Goal: Information Seeking & Learning: Learn about a topic

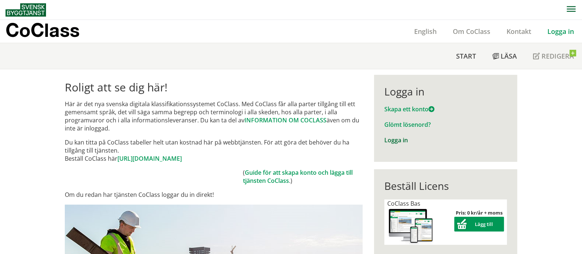
click at [391, 140] on link "Logga in" at bounding box center [397, 140] width 24 height 8
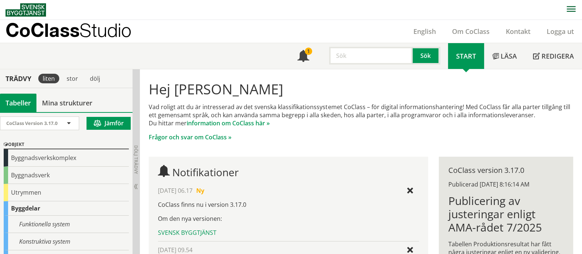
click at [351, 58] on input "text" at bounding box center [371, 56] width 84 height 18
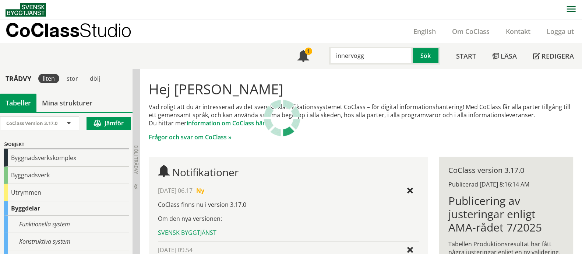
click at [366, 55] on input "innervögg" at bounding box center [371, 56] width 84 height 18
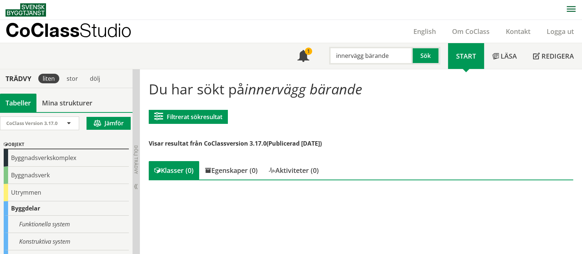
click at [379, 58] on input "innervägg bärande" at bounding box center [371, 56] width 84 height 18
click at [379, 57] on input "innervägg bärande" at bounding box center [371, 56] width 84 height 18
type input "innervägg"
click at [308, 59] on span at bounding box center [304, 57] width 12 height 12
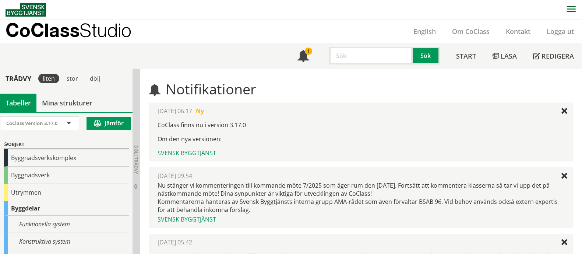
click at [367, 57] on input "text" at bounding box center [371, 56] width 84 height 18
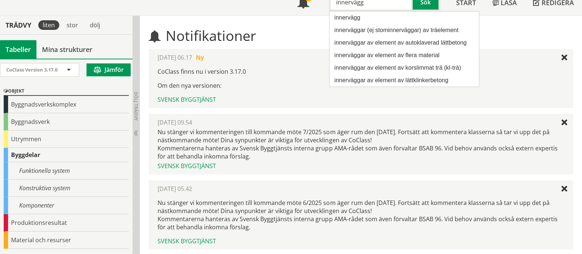
scroll to position [46, 0]
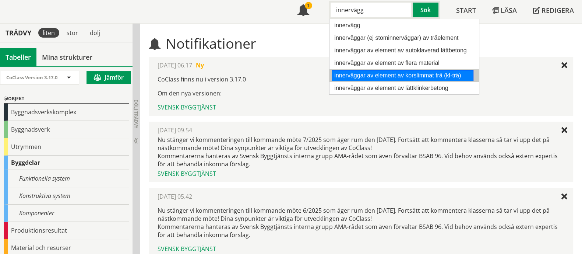
click at [426, 77] on div "innerväggar av element av korslimmat trä (kl-trä)" at bounding box center [403, 75] width 142 height 11
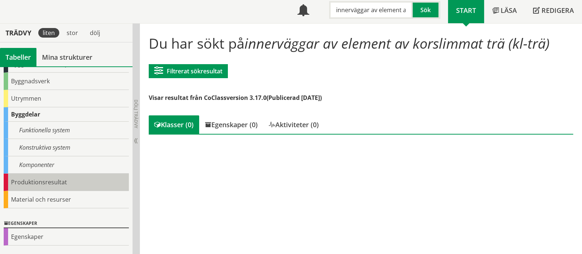
scroll to position [35, 0]
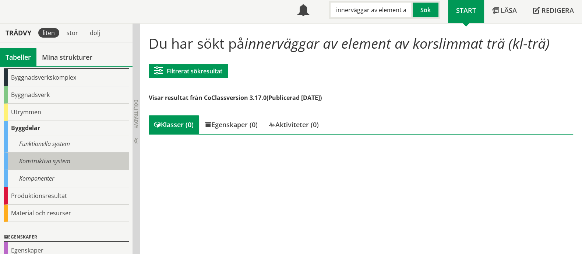
click at [53, 158] on div "Konstruktiva system" at bounding box center [66, 160] width 125 height 17
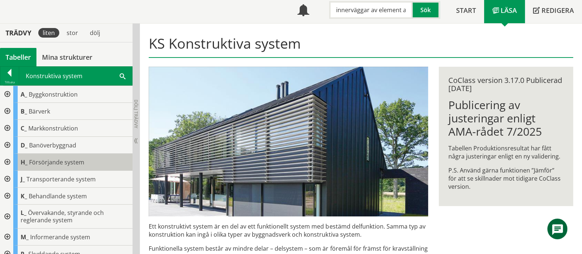
scroll to position [42, 0]
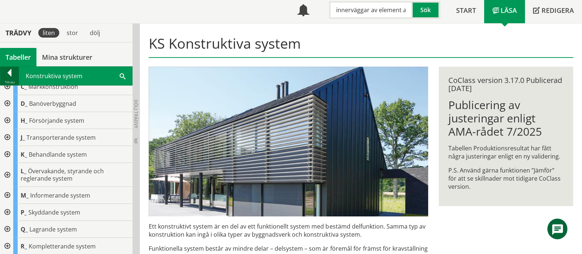
click at [11, 78] on div at bounding box center [9, 74] width 18 height 10
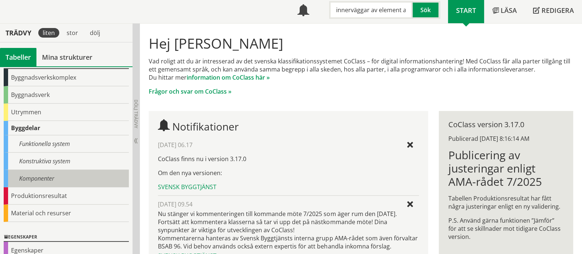
click at [36, 178] on div "Komponenter" at bounding box center [66, 178] width 125 height 17
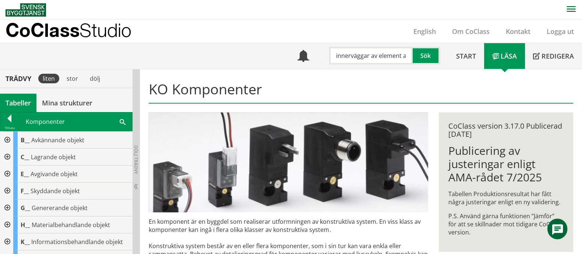
click at [358, 52] on input "innerväggar av element av korslimmat trä (kl-trä)" at bounding box center [371, 56] width 84 height 18
click at [355, 55] on input "innerväggar av element av korslimmat trä (kl-trä)" at bounding box center [371, 56] width 84 height 18
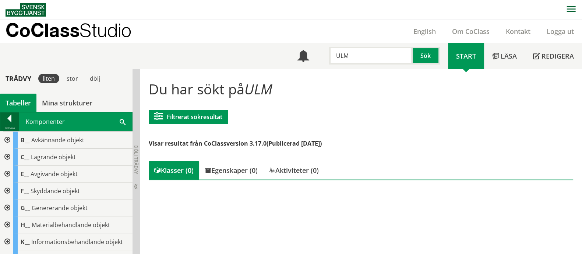
click at [10, 121] on div at bounding box center [9, 120] width 18 height 10
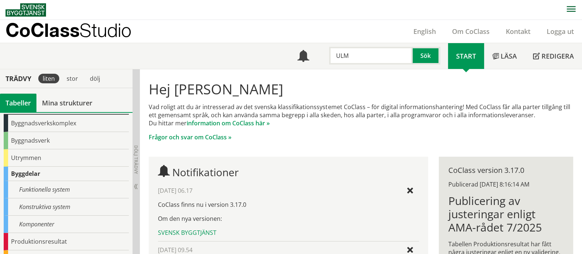
click at [359, 53] on input "ULM" at bounding box center [371, 56] width 84 height 18
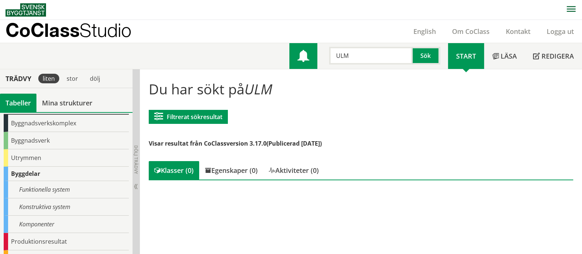
drag, startPoint x: 358, startPoint y: 53, endPoint x: 302, endPoint y: 56, distance: 56.4
click at [302, 56] on div "Meny 1 ULM Sök" at bounding box center [369, 56] width 159 height 26
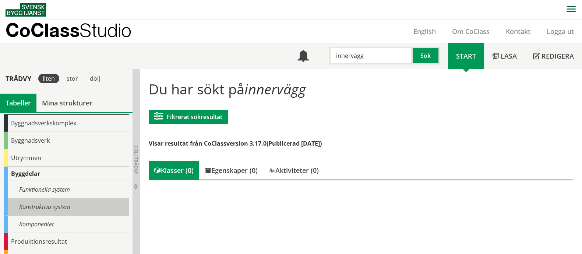
click at [54, 207] on div "Konstruktiva system" at bounding box center [66, 206] width 125 height 17
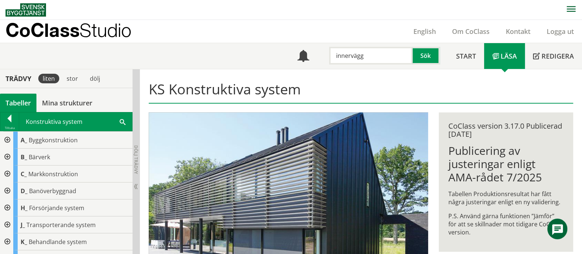
click at [7, 157] on div at bounding box center [6, 156] width 13 height 17
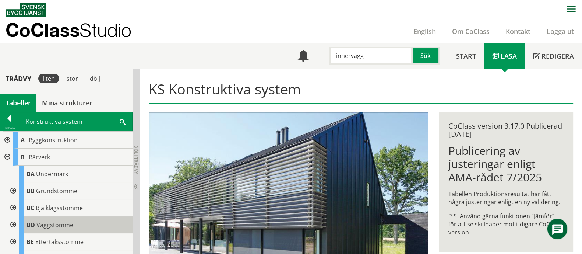
click at [50, 222] on span "Väggstomme" at bounding box center [54, 225] width 37 height 8
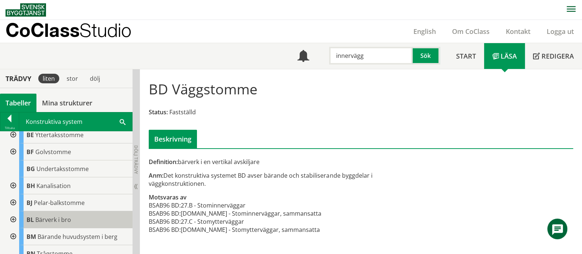
scroll to position [46, 0]
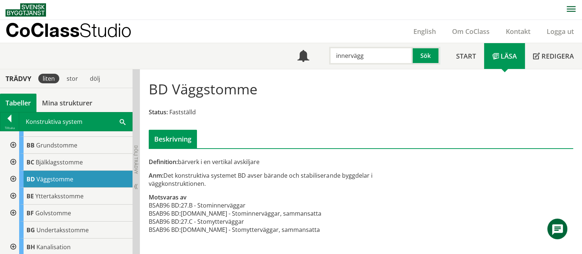
click at [14, 176] on div at bounding box center [12, 179] width 13 height 17
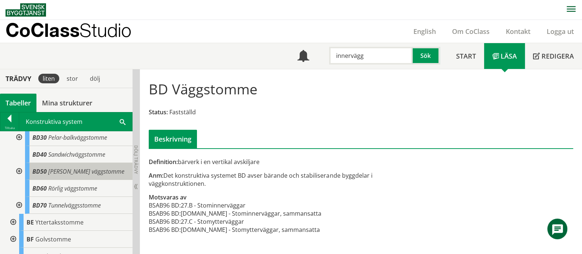
scroll to position [92, 0]
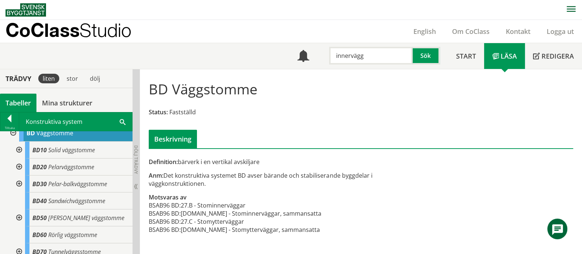
click at [20, 164] on div at bounding box center [18, 166] width 13 height 17
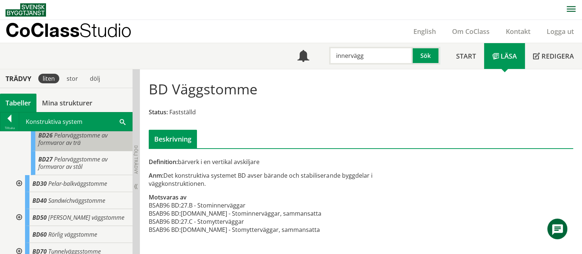
scroll to position [249, 0]
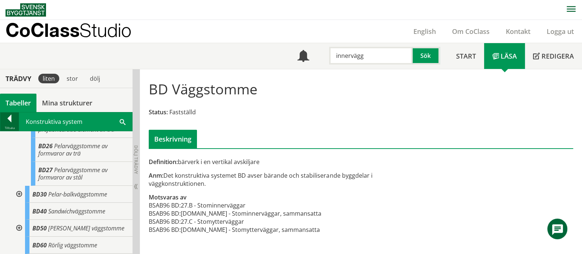
click at [9, 125] on div "Tillbaka" at bounding box center [9, 128] width 18 height 6
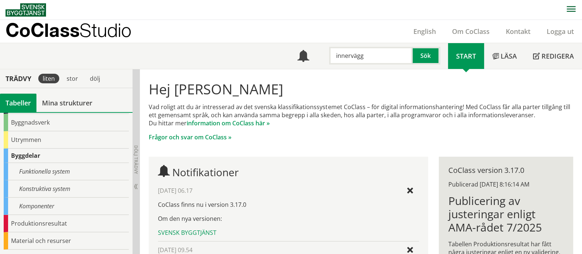
scroll to position [34, 0]
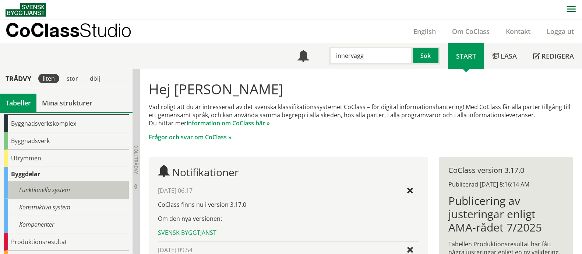
click at [57, 187] on div "Funktionella system" at bounding box center [66, 189] width 125 height 17
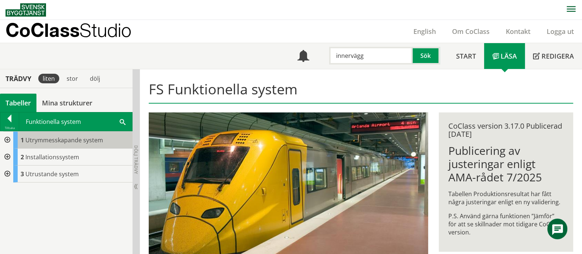
click at [64, 138] on span "Utrymmesskapande system" at bounding box center [64, 140] width 78 height 8
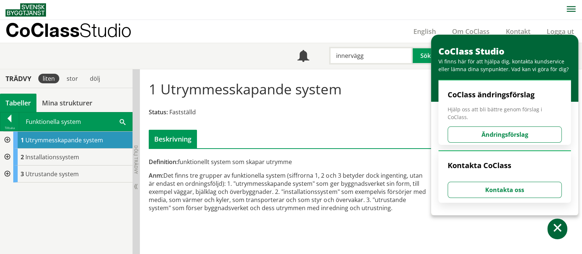
click at [7, 138] on div at bounding box center [6, 139] width 13 height 17
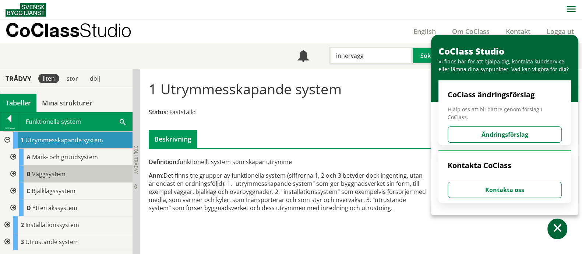
click at [47, 175] on span "Väggsystem" at bounding box center [49, 174] width 34 height 8
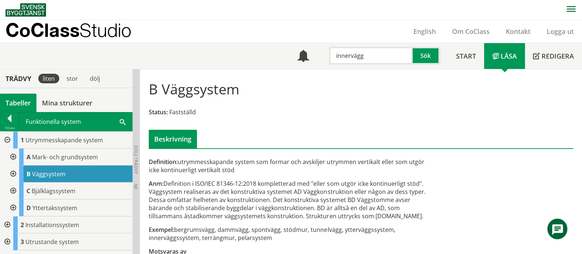
click at [14, 172] on div at bounding box center [12, 173] width 13 height 17
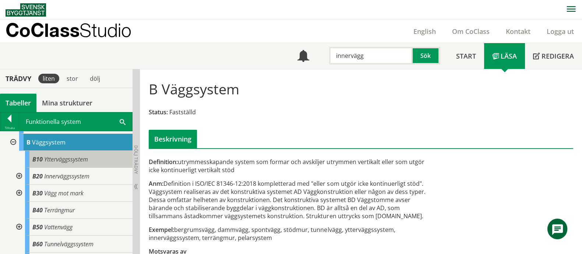
scroll to position [46, 0]
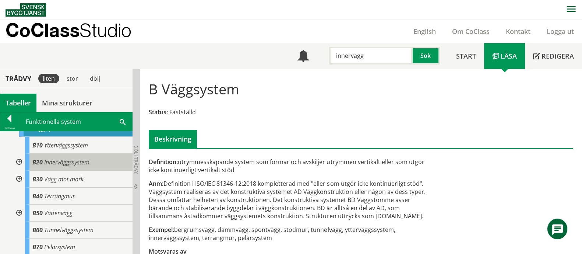
click at [76, 163] on span "Innerväggssystem" at bounding box center [66, 162] width 45 height 8
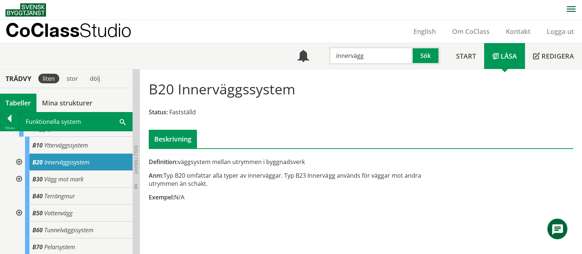
click at [18, 161] on div at bounding box center [18, 162] width 13 height 17
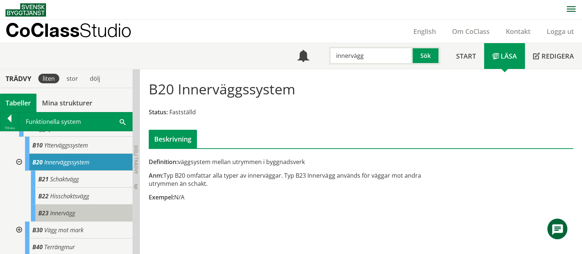
scroll to position [92, 0]
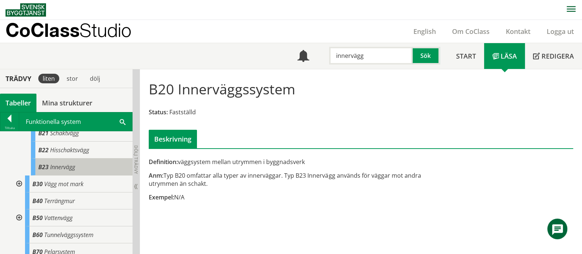
click at [74, 166] on span "Innervägg" at bounding box center [62, 167] width 25 height 8
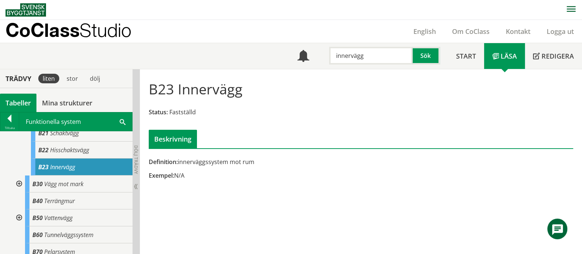
click at [365, 57] on input "innervägg" at bounding box center [371, 56] width 84 height 18
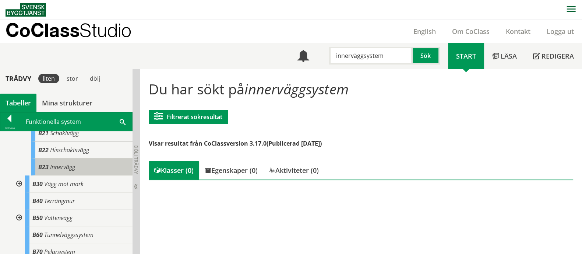
click at [63, 167] on span "Innervägg" at bounding box center [62, 167] width 25 height 8
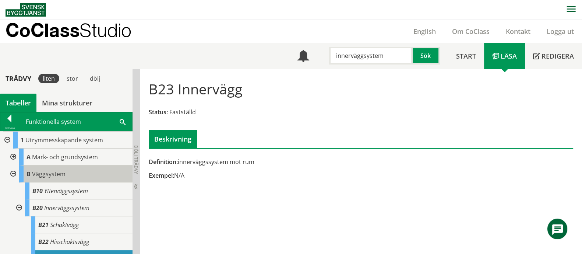
click at [55, 173] on span "Väggsystem" at bounding box center [49, 174] width 34 height 8
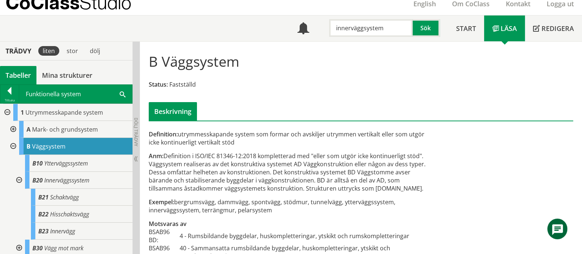
scroll to position [45, 0]
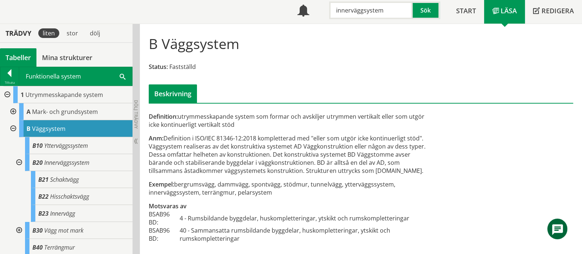
drag, startPoint x: 399, startPoint y: 171, endPoint x: 242, endPoint y: 172, distance: 156.2
click at [242, 172] on div "Anm: Definition i ISO/IEC 81346-12:2018 kompletterad med "eller som utgör icke …" at bounding box center [289, 154] width 280 height 41
click at [382, 163] on div "Anm: Definition i ISO/IEC 81346-12:2018 kompletterad med "eller som utgör icke …" at bounding box center [289, 154] width 280 height 41
click at [365, 15] on input "innerväggsystem" at bounding box center [371, 10] width 84 height 18
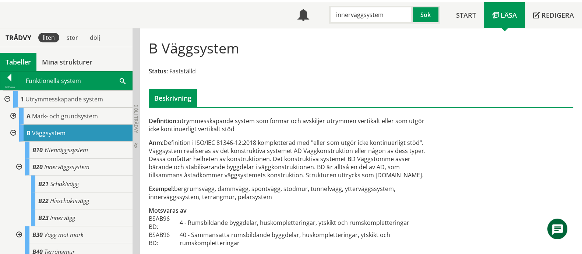
drag, startPoint x: 384, startPoint y: 15, endPoint x: 258, endPoint y: 3, distance: 126.6
click at [260, 5] on div "Meny 1 innerväggsystem Sök Start" at bounding box center [294, 15] width 577 height 26
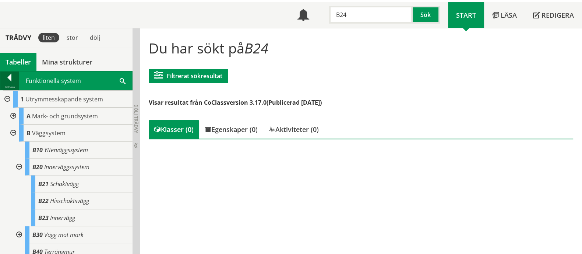
click at [8, 80] on div at bounding box center [9, 79] width 18 height 10
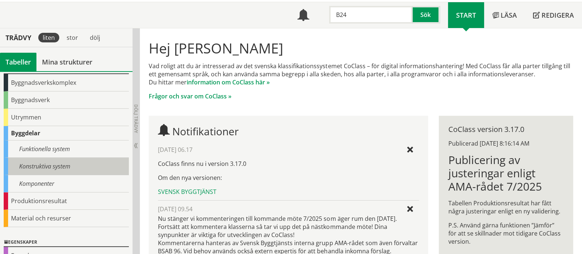
click at [42, 164] on div "Konstruktiva system" at bounding box center [66, 166] width 125 height 17
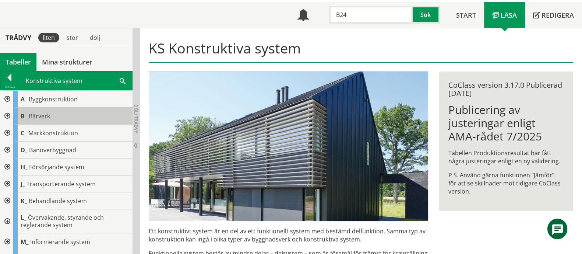
click at [29, 116] on span "Bärverk" at bounding box center [39, 116] width 21 height 8
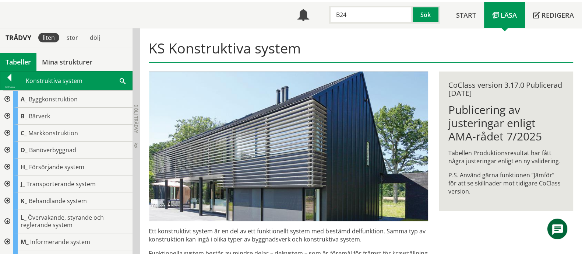
click at [6, 113] on div at bounding box center [6, 116] width 13 height 17
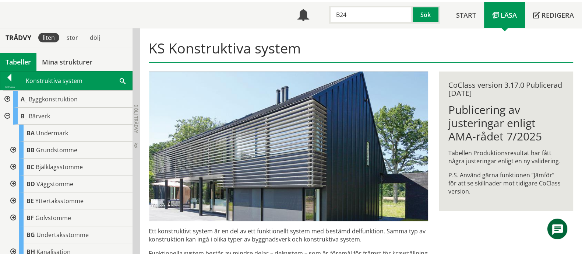
click at [14, 182] on div at bounding box center [12, 183] width 13 height 17
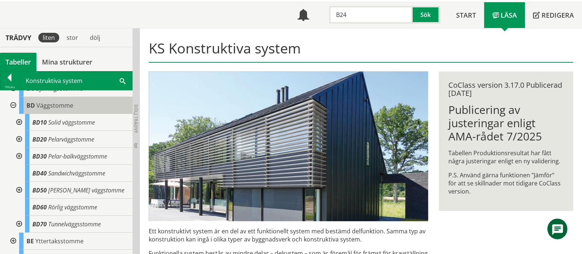
scroll to position [92, 0]
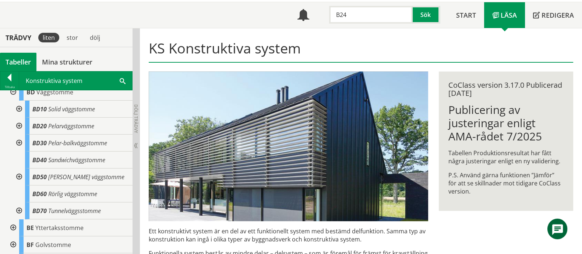
click at [19, 108] on div at bounding box center [18, 109] width 13 height 17
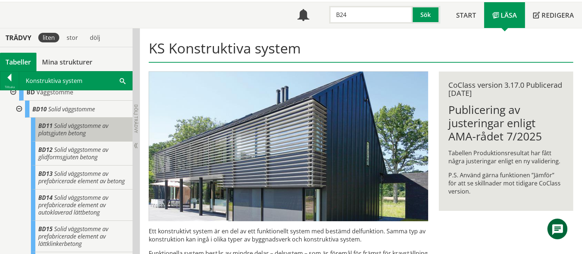
click at [88, 129] on div "BD11 Solid väggstomme av platsgjuten betong" at bounding box center [82, 130] width 102 height 24
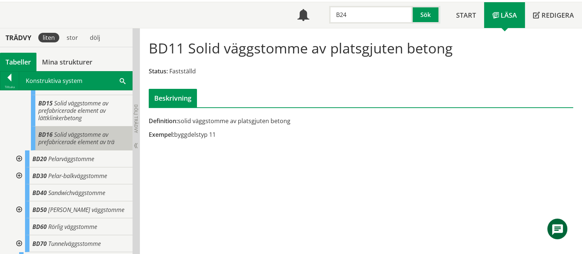
scroll to position [230, 0]
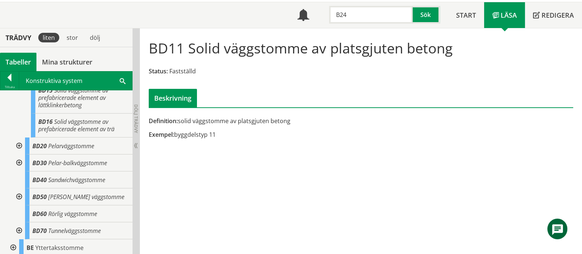
click at [18, 151] on div at bounding box center [18, 145] width 13 height 17
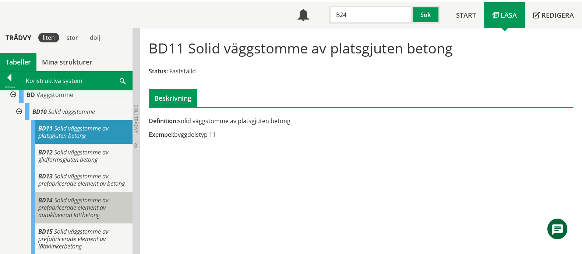
scroll to position [46, 0]
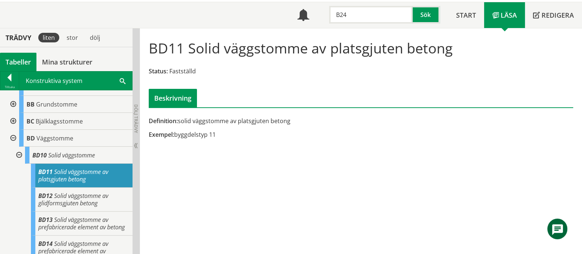
click at [101, 170] on span "Solid väggstomme av platsgjuten betong" at bounding box center [73, 175] width 70 height 15
click at [340, 15] on input "B24" at bounding box center [371, 15] width 84 height 18
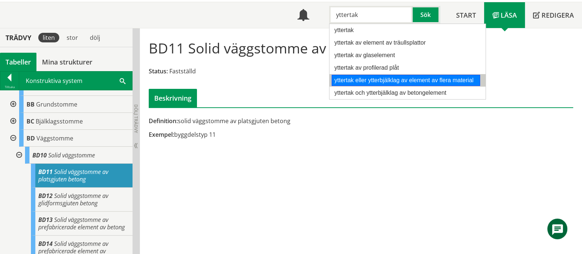
click at [394, 80] on div "yttertak eller ytterbjälklag av element av flera material" at bounding box center [406, 80] width 148 height 11
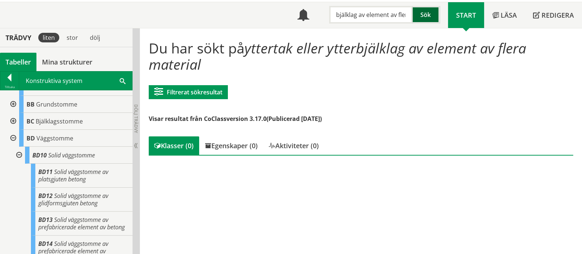
drag, startPoint x: 371, startPoint y: 15, endPoint x: 418, endPoint y: 14, distance: 47.5
click at [418, 14] on div "yttertak eller ytterbjälklag av element av flera material Sök" at bounding box center [383, 12] width 131 height 21
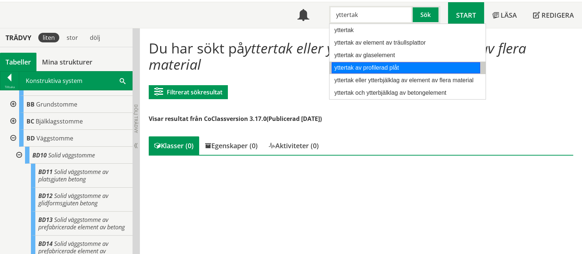
click at [375, 64] on div "yttertak av profilerad plåt" at bounding box center [406, 67] width 148 height 11
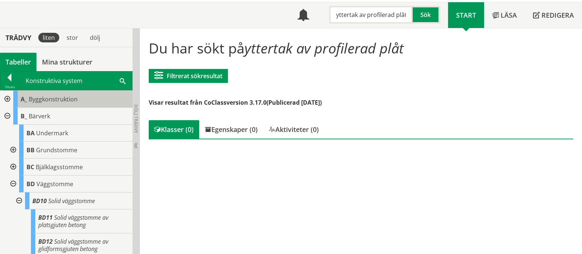
type input "yttertak av profilerad plåt"
click at [61, 97] on span "Byggkonstruktion" at bounding box center [53, 99] width 49 height 8
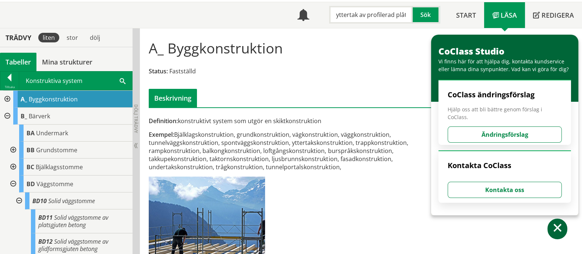
click at [7, 94] on div at bounding box center [6, 99] width 13 height 17
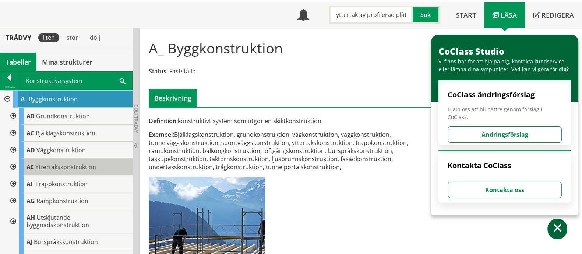
click at [55, 168] on span "Yttertakskonstruktion" at bounding box center [65, 167] width 61 height 8
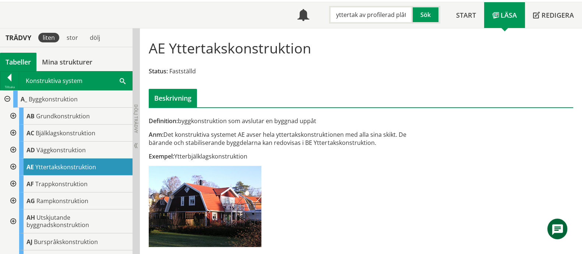
click at [14, 164] on div at bounding box center [12, 166] width 13 height 17
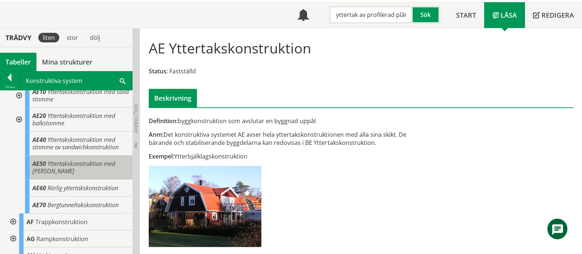
scroll to position [46, 0]
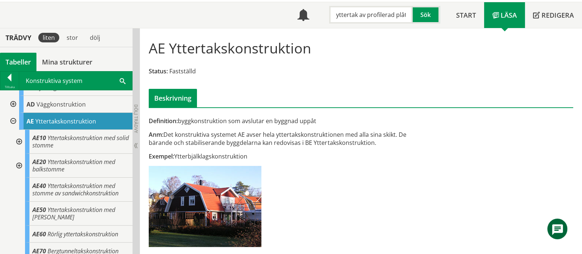
click at [19, 166] on div at bounding box center [18, 166] width 13 height 24
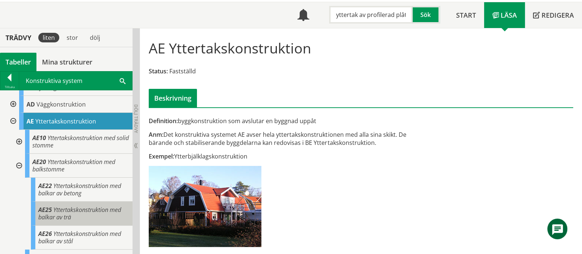
click at [92, 210] on span "Yttertakskonstruktion med balkar av trä" at bounding box center [79, 213] width 83 height 15
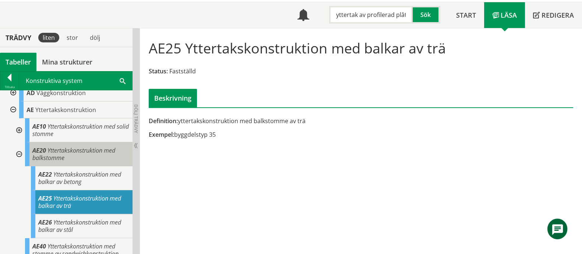
scroll to position [46, 0]
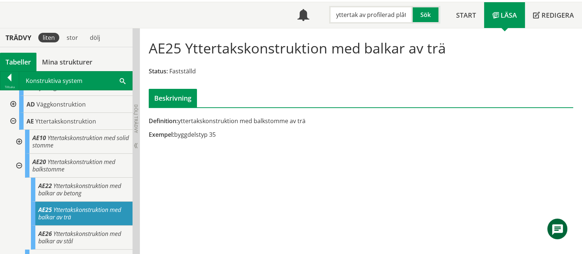
drag, startPoint x: 150, startPoint y: 46, endPoint x: 257, endPoint y: 119, distance: 129.0
click at [257, 119] on div "AE25 Yttertakskonstruktion med balkar av trä Status: Fastställd Beskrivning Def…" at bounding box center [361, 87] width 442 height 119
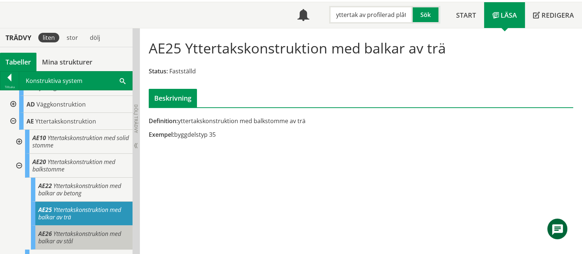
click at [93, 236] on span "Yttertakskonstruktion med balkar av stål" at bounding box center [79, 236] width 83 height 15
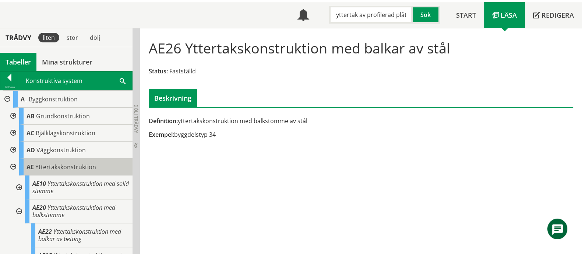
click at [74, 164] on span "Yttertakskonstruktion" at bounding box center [65, 167] width 61 height 8
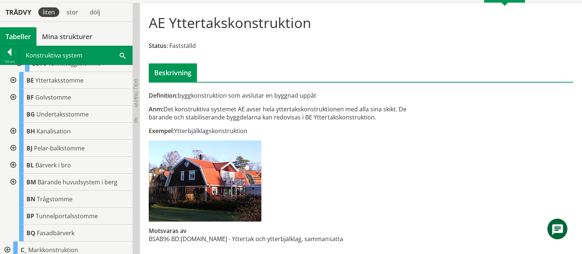
scroll to position [967, 0]
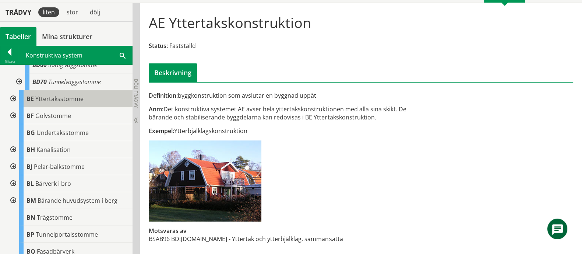
click at [40, 103] on span "Yttertaksstomme" at bounding box center [59, 99] width 48 height 8
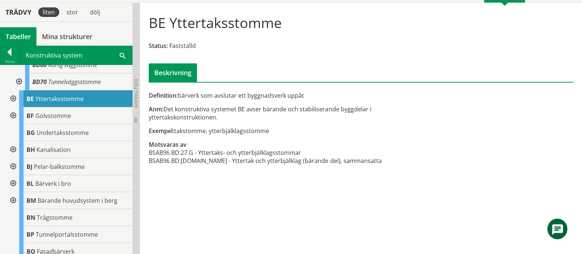
click at [12, 107] on div at bounding box center [12, 98] width 13 height 17
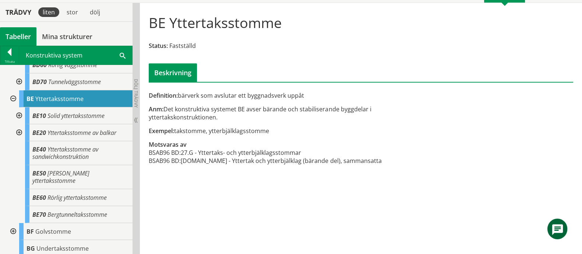
click at [18, 124] on div at bounding box center [18, 115] width 13 height 17
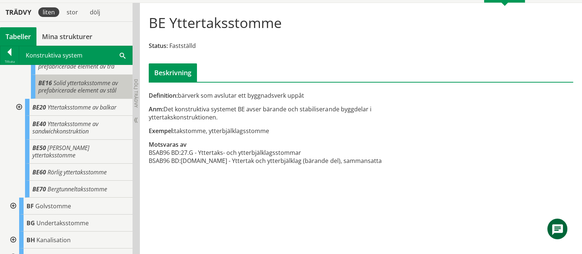
scroll to position [1197, 0]
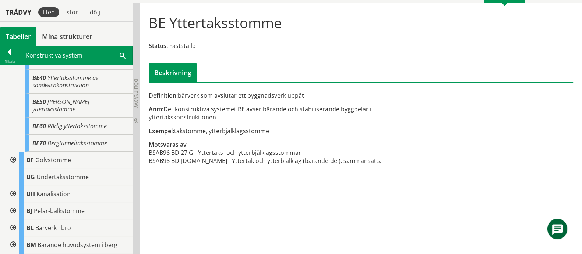
click at [18, 70] on div at bounding box center [18, 61] width 13 height 17
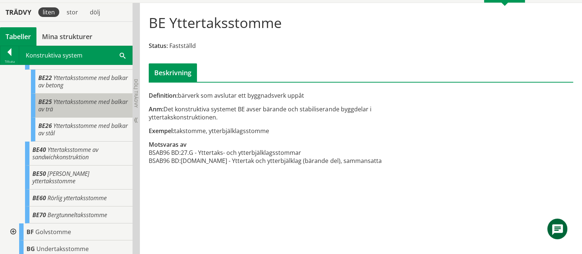
click at [90, 118] on div "BE25 Yttertaksstomme med balkar av trä" at bounding box center [82, 106] width 102 height 24
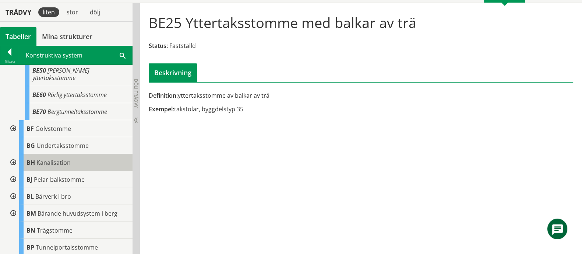
scroll to position [1289, 0]
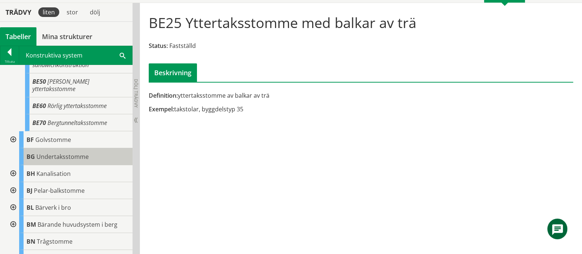
click at [73, 161] on span "Undertaksstomme" at bounding box center [62, 156] width 52 height 8
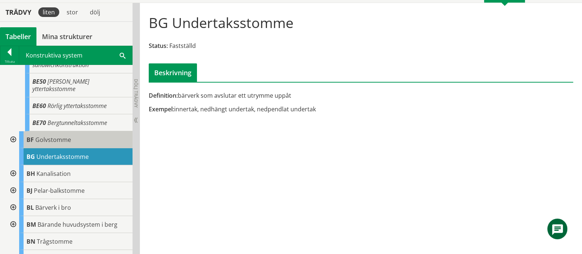
click at [63, 144] on span "Golvstomme" at bounding box center [53, 140] width 36 height 8
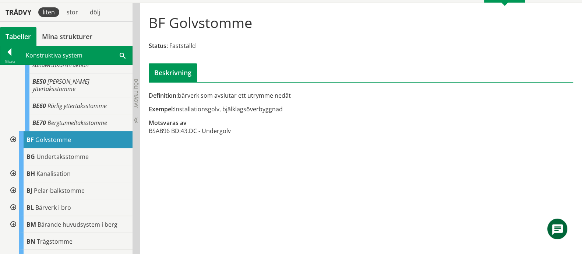
click at [14, 148] on div at bounding box center [12, 139] width 13 height 17
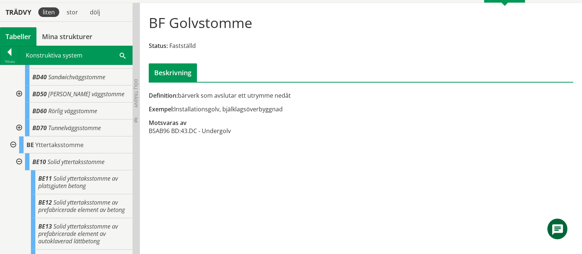
scroll to position [967, 0]
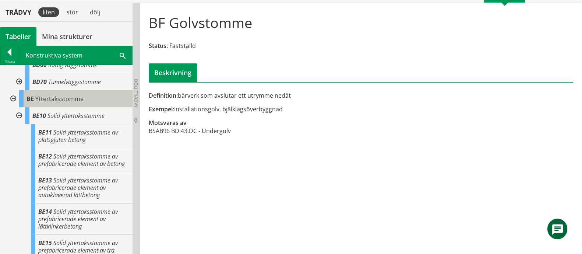
click at [59, 103] on span "Yttertaksstomme" at bounding box center [59, 99] width 48 height 8
